Goal: Task Accomplishment & Management: Manage account settings

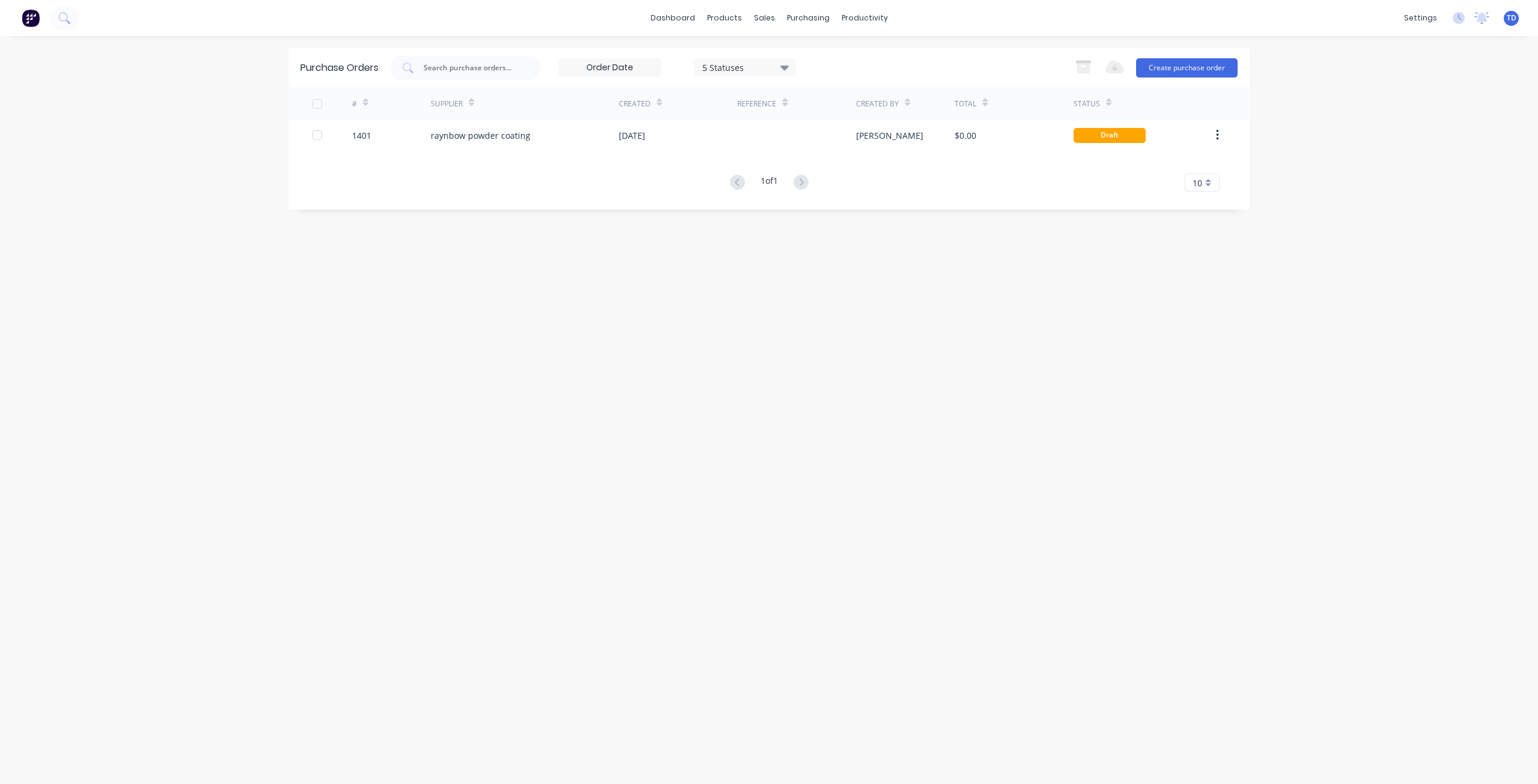
click at [514, 135] on div "raynbow powder coating" at bounding box center [480, 135] width 100 height 12
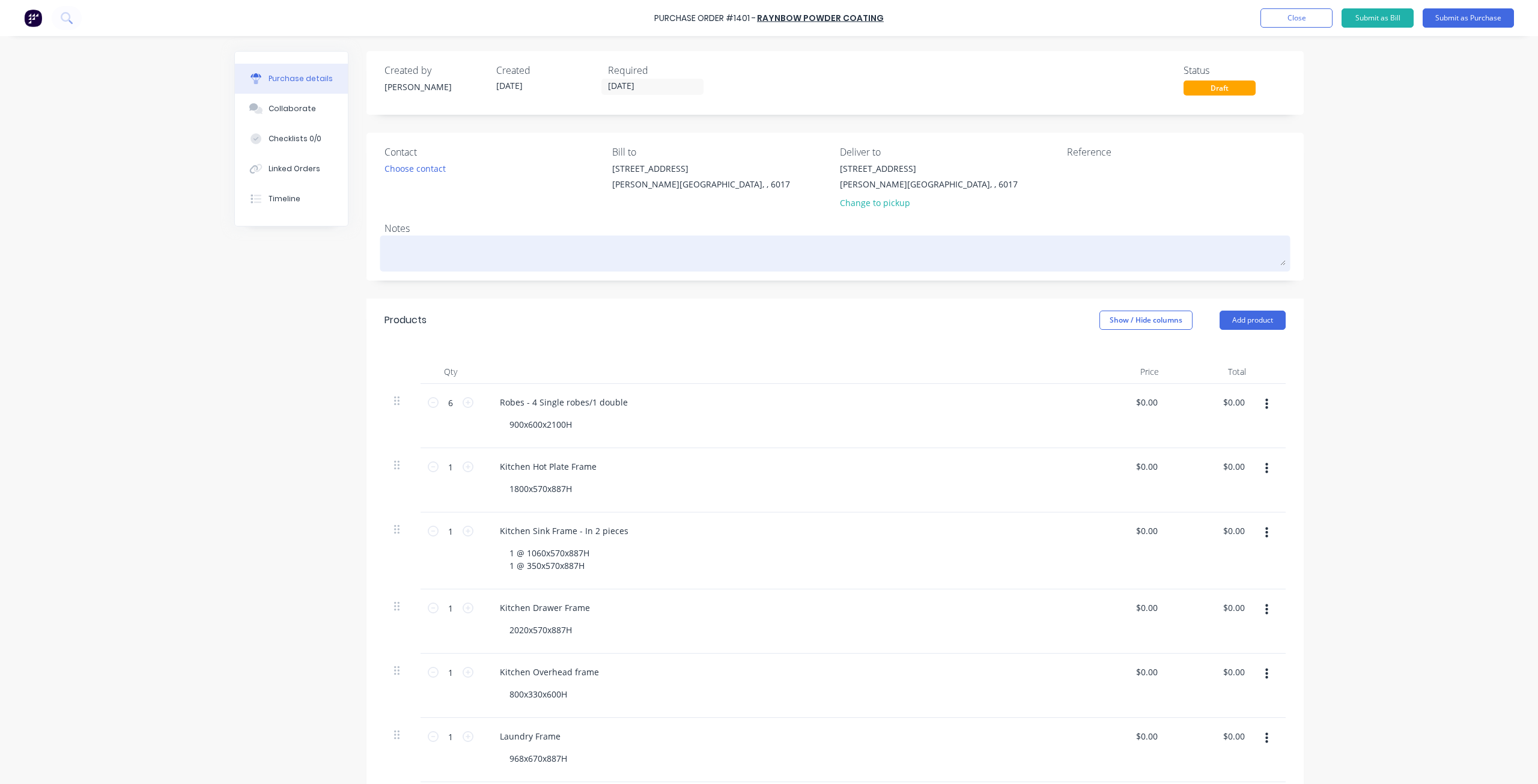
click at [452, 253] on textarea at bounding box center [835, 252] width 902 height 27
type textarea "x"
type textarea "g"
type textarea "x"
type textarea "gu"
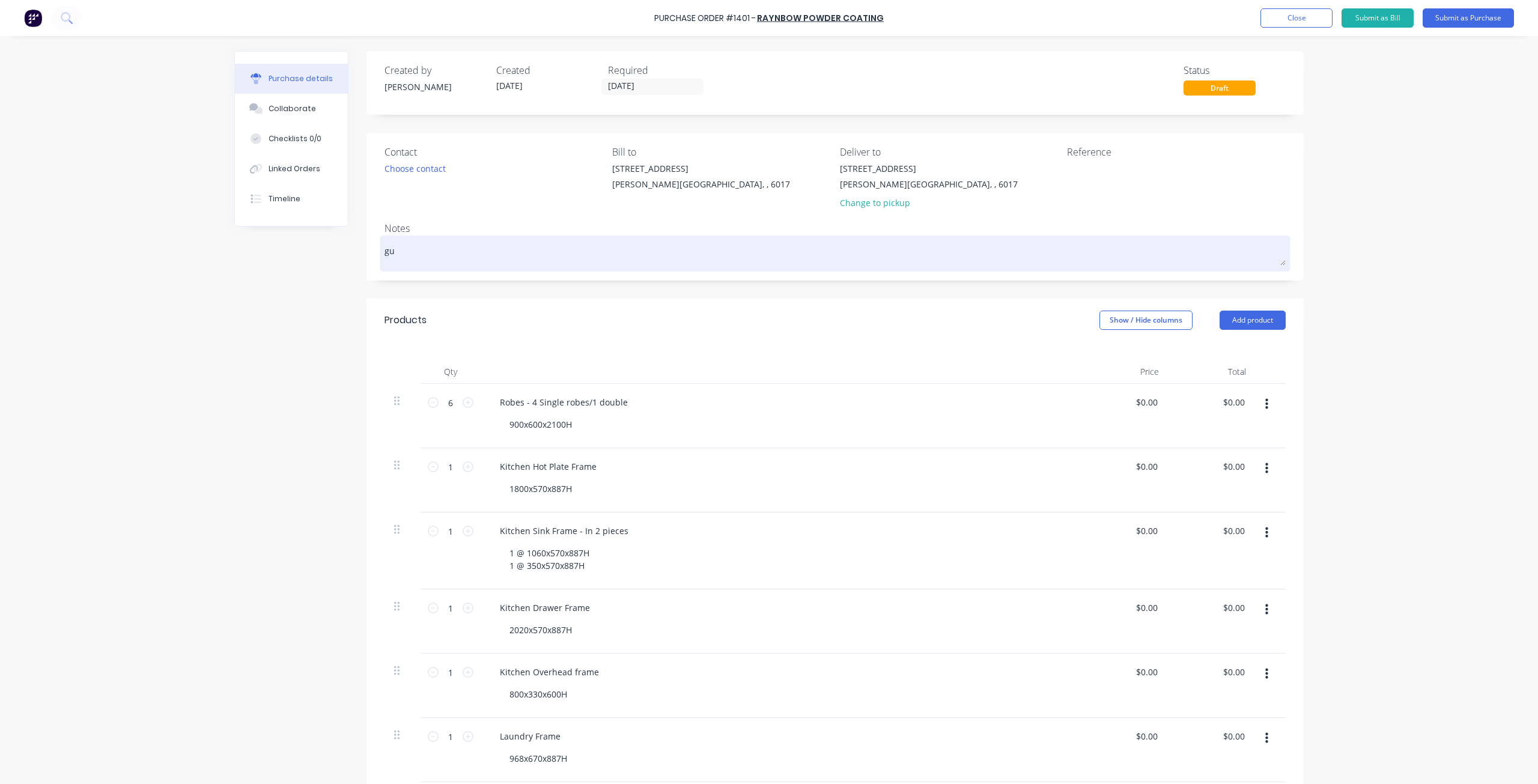
type textarea "x"
type textarea "gul"
type textarea "x"
type textarea "gull"
type textarea "x"
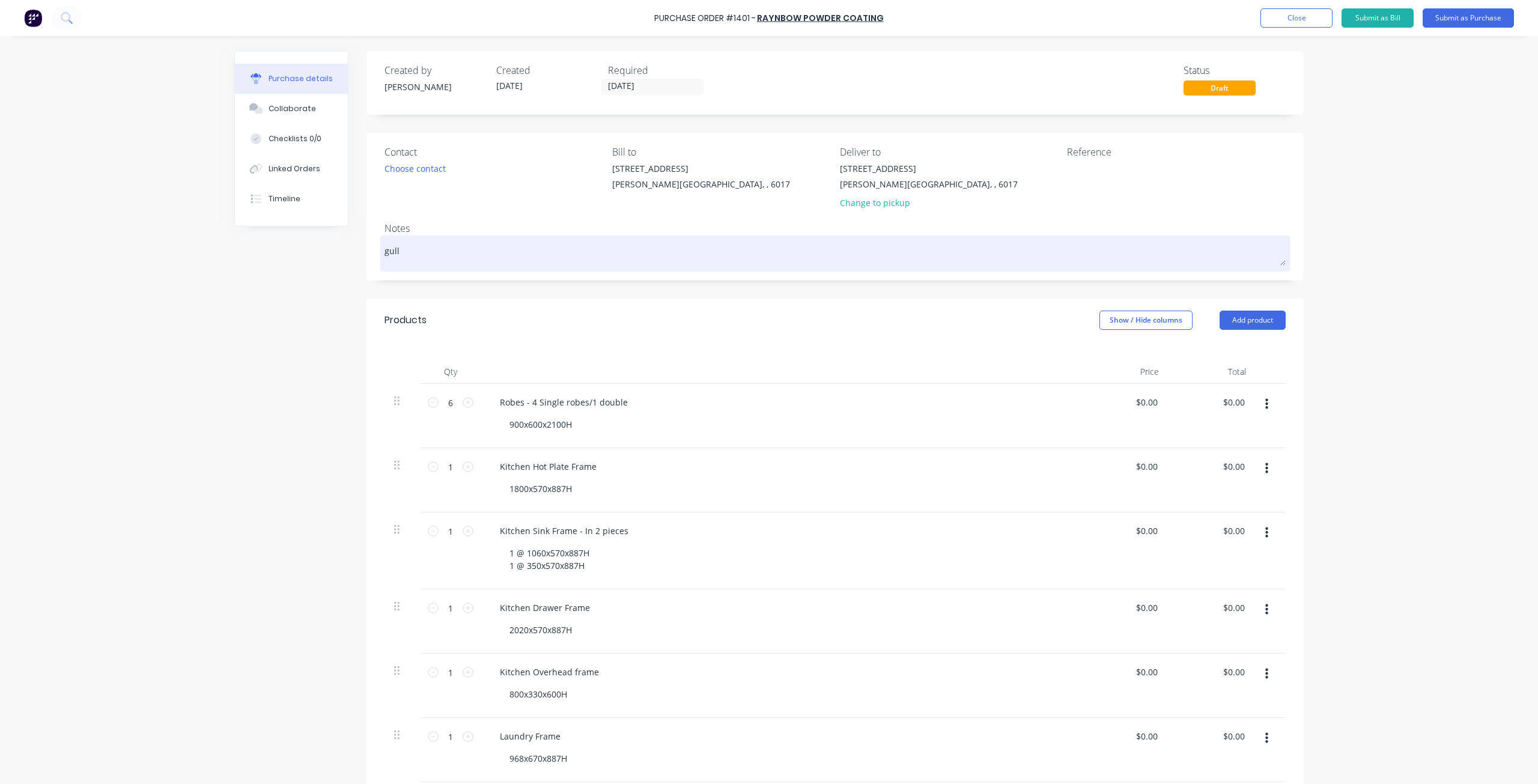
type textarea "gully"
type textarea "x"
type textarea "gully"
type textarea "x"
type textarea "gully p"
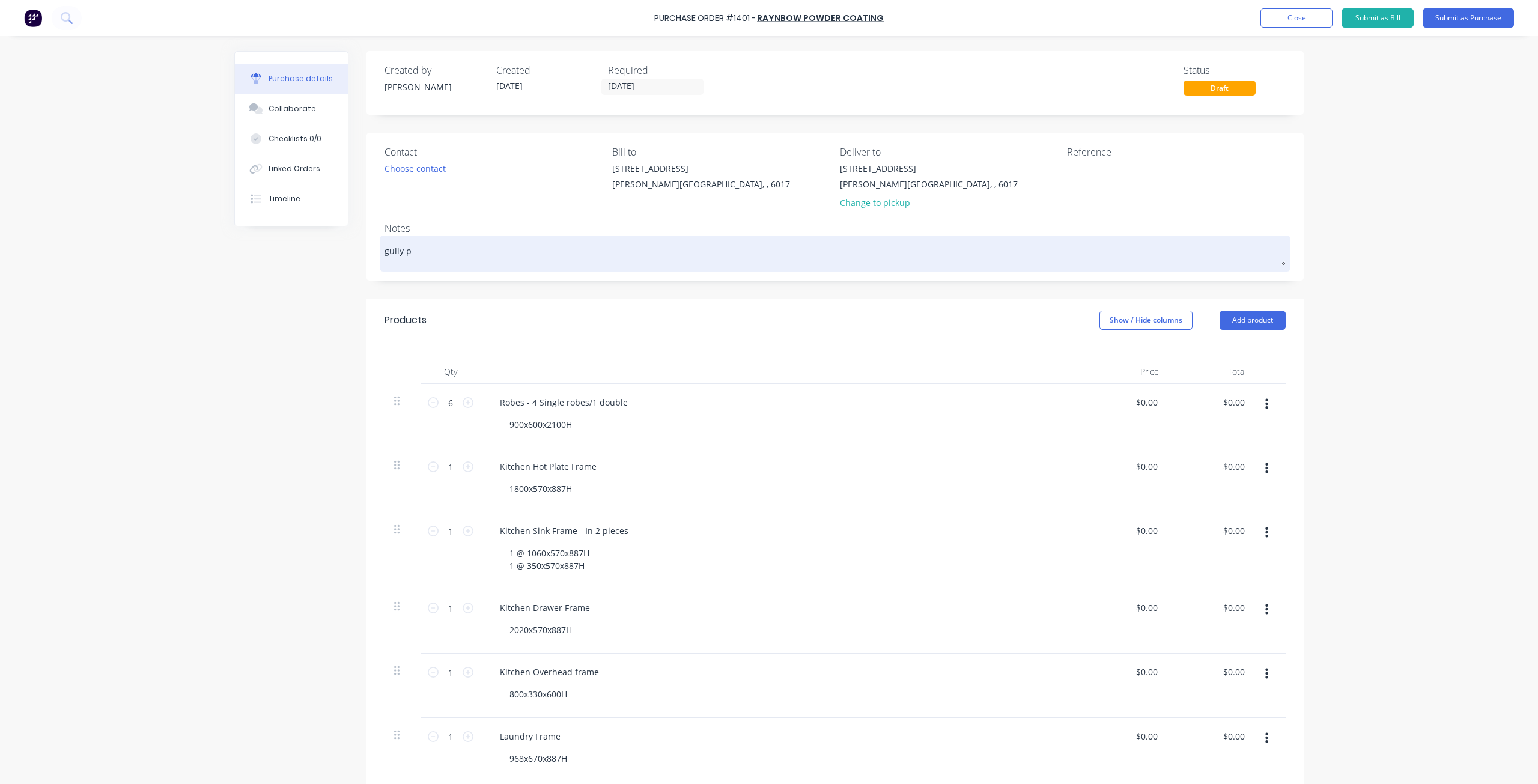
type textarea "x"
type textarea "gully po"
type textarea "x"
type textarea "gully pow"
type textarea "x"
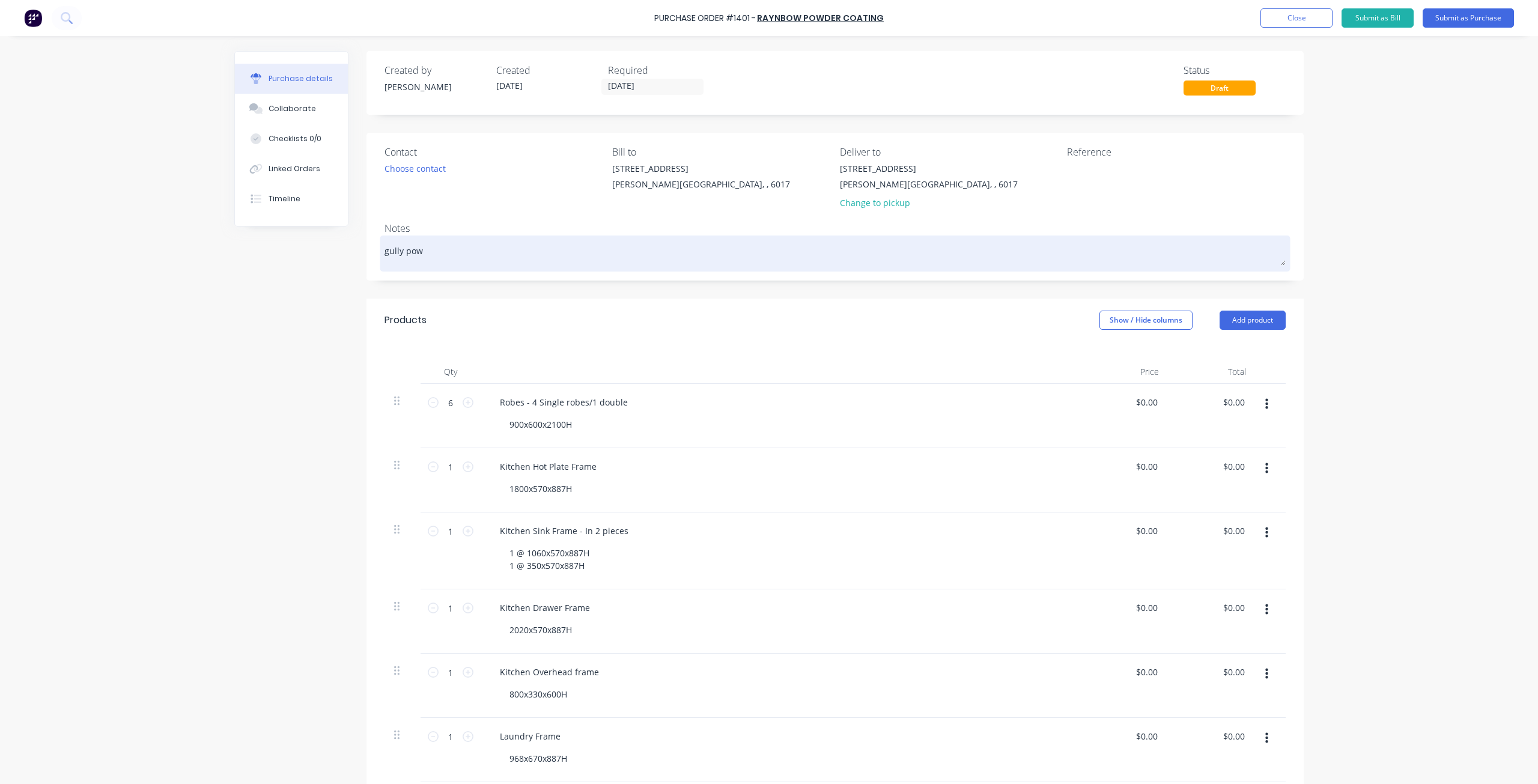
type textarea "gully powd"
type textarea "x"
type textarea "gully powde"
type textarea "x"
type textarea "gully powder"
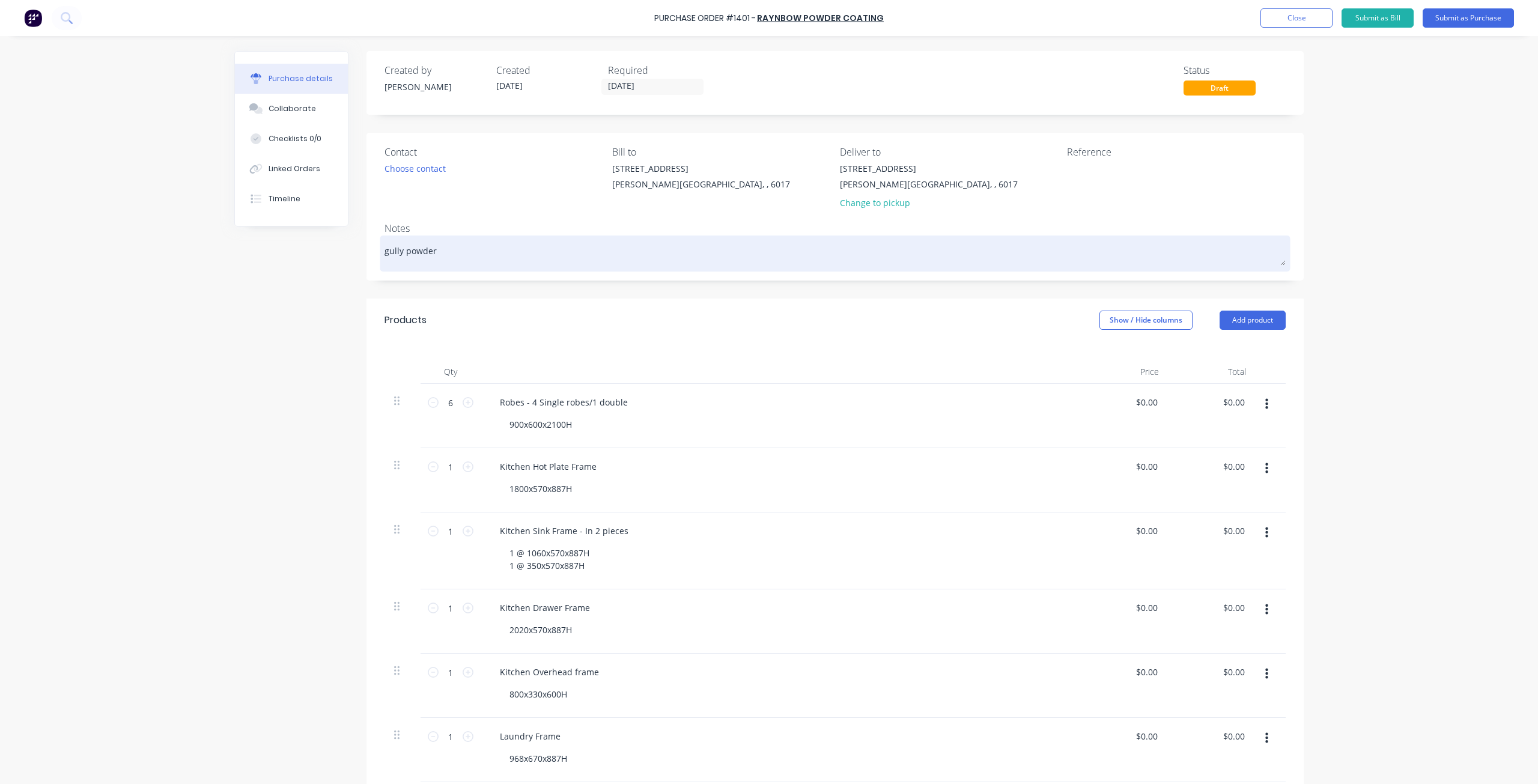
type textarea "x"
type textarea "gully powder"
type textarea "x"
type textarea "gully powder c"
type textarea "x"
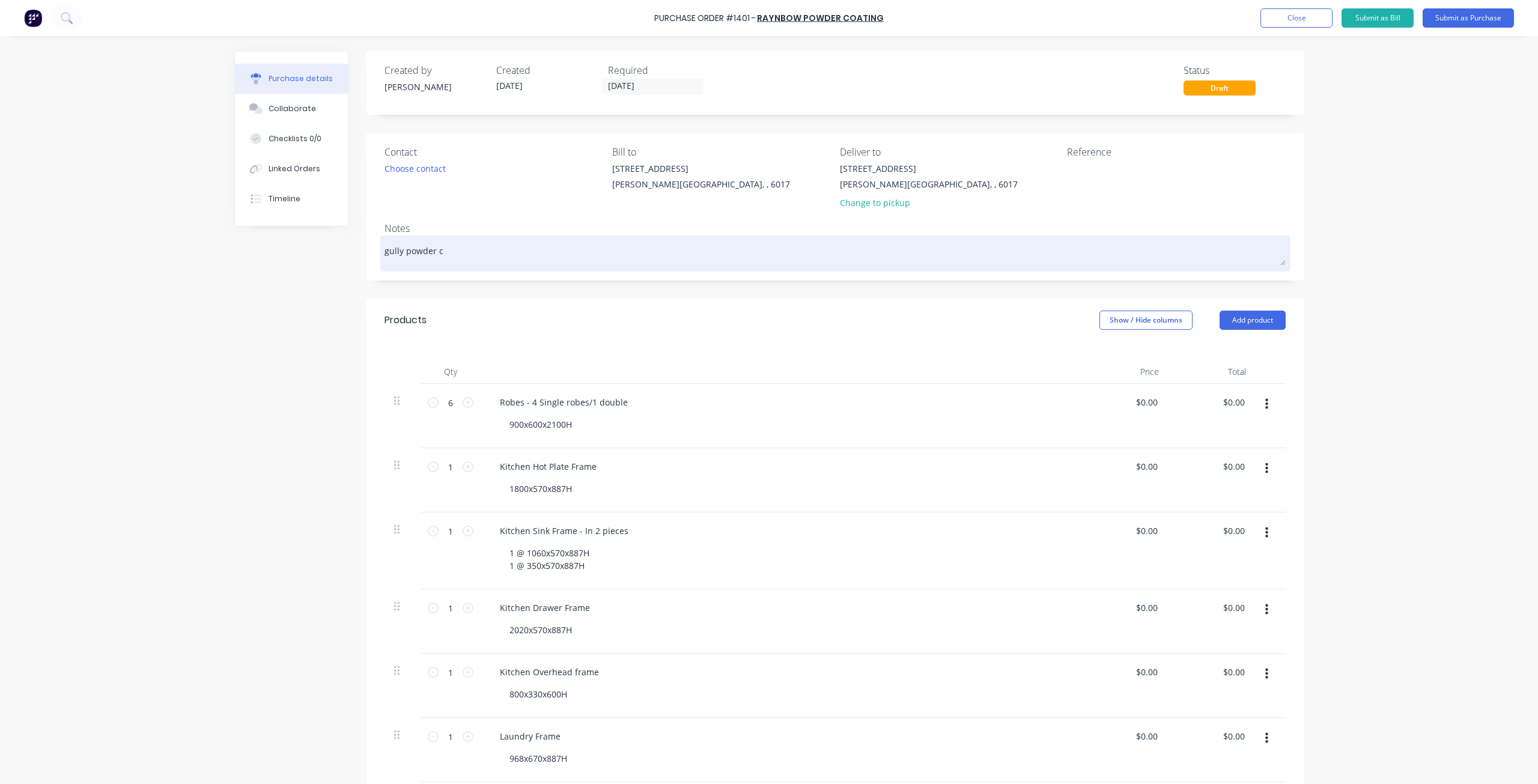
type textarea "gully powder co"
type textarea "x"
type textarea "gully powder coa"
type textarea "x"
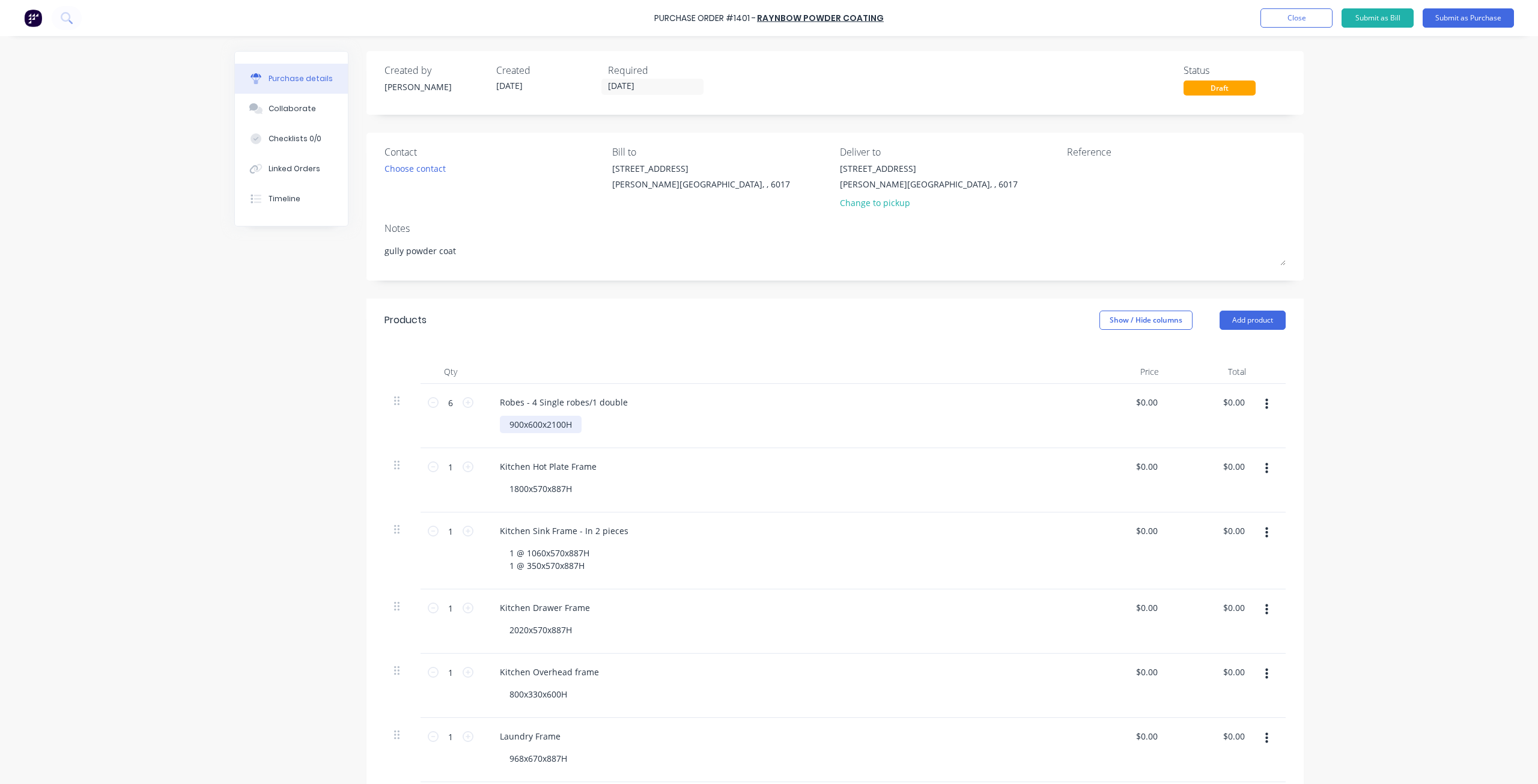
type textarea "gully powder coat"
type textarea "x"
type textarea "gully powder coat"
drag, startPoint x: 500, startPoint y: 423, endPoint x: 592, endPoint y: 419, distance: 92.1
click at [592, 419] on div "900x600x2100H" at bounding box center [785, 424] width 572 height 17
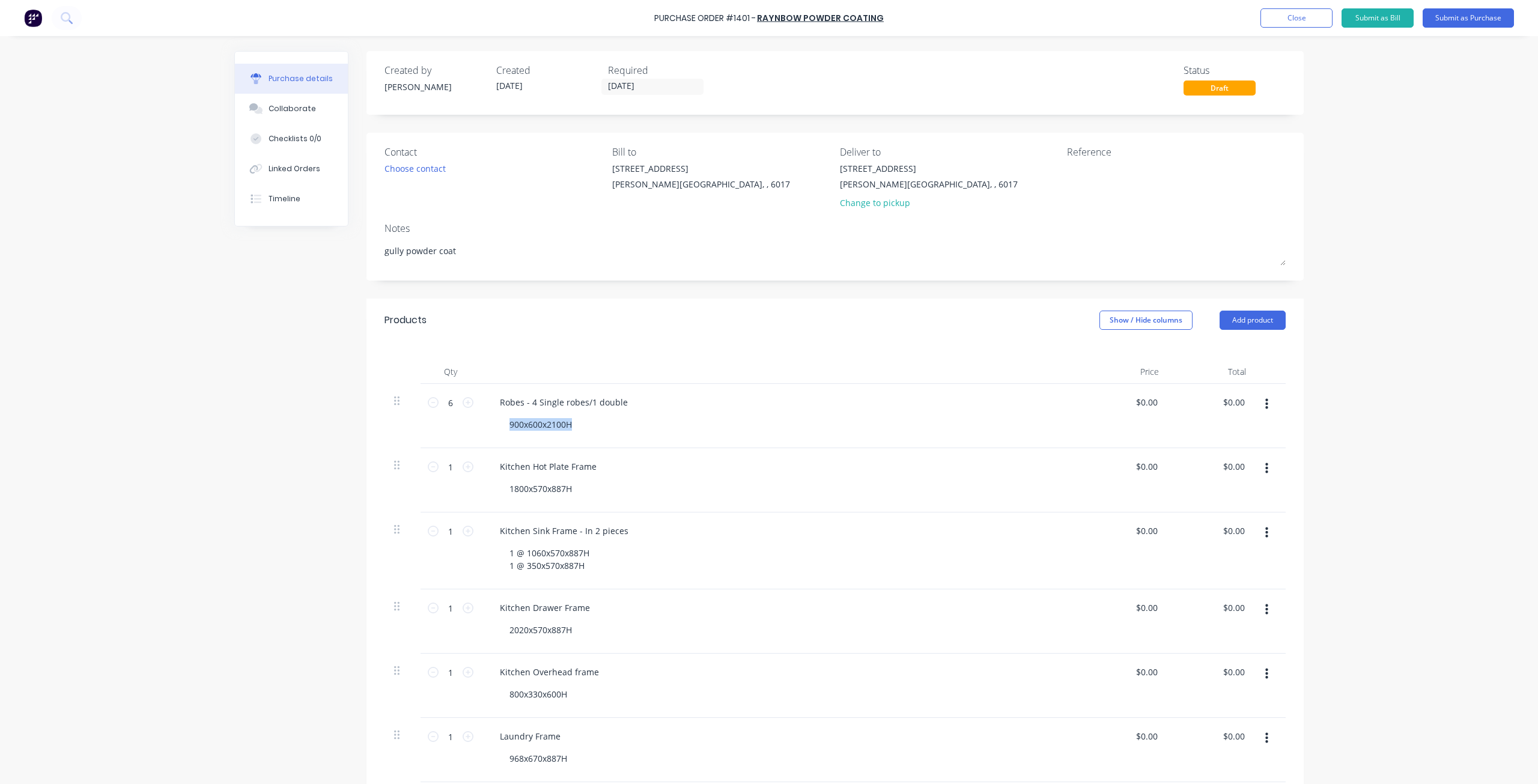
drag, startPoint x: 561, startPoint y: 426, endPoint x: 296, endPoint y: 493, distance: 273.3
click at [296, 493] on div "Created by [PERSON_NAME] Created [DATE] Required [DATE] Status Draft Contact Ch…" at bounding box center [769, 634] width 1069 height 1165
click at [1307, 22] on button "Close" at bounding box center [1296, 17] width 72 height 19
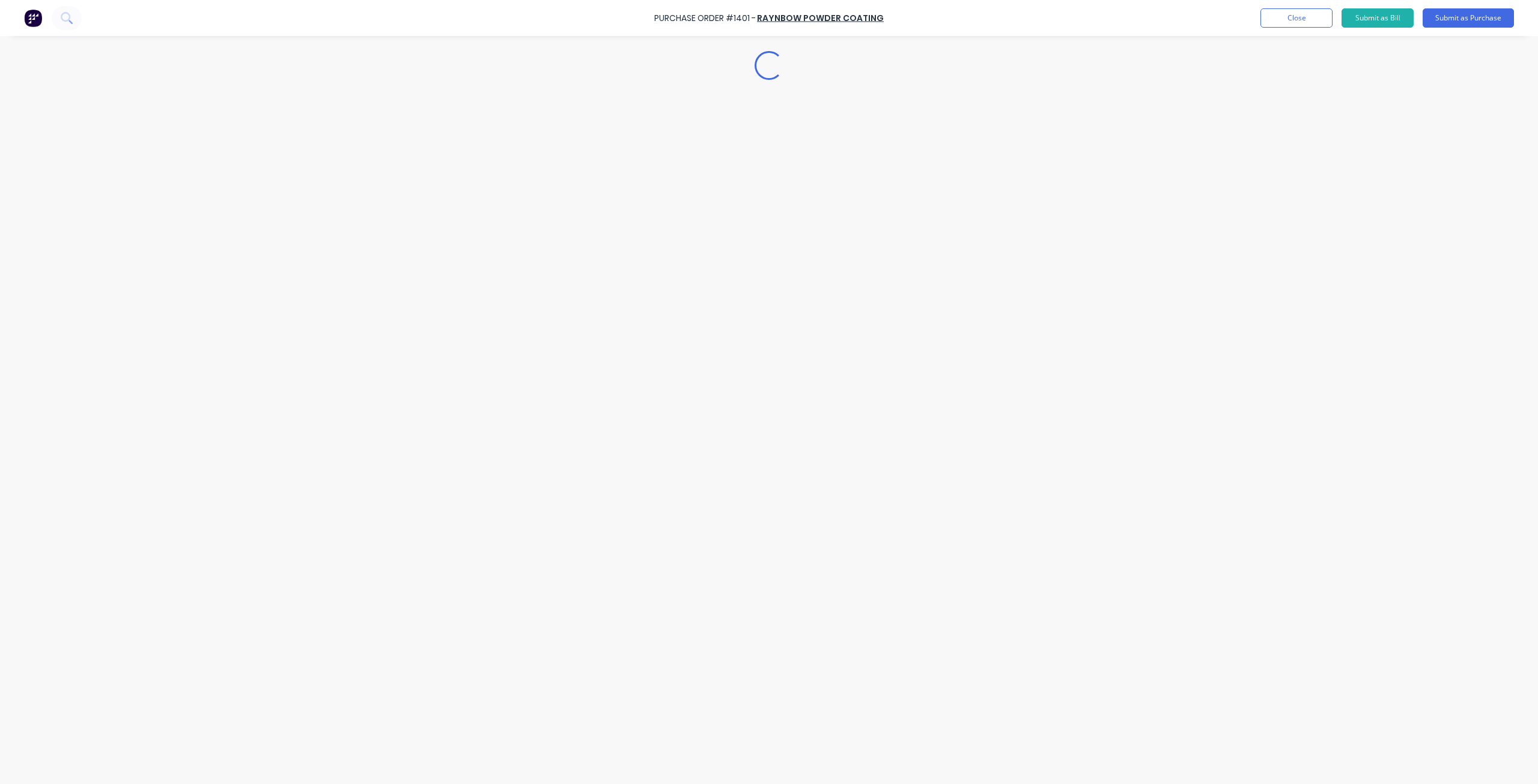
type textarea "x"
